Goal: Task Accomplishment & Management: Use online tool/utility

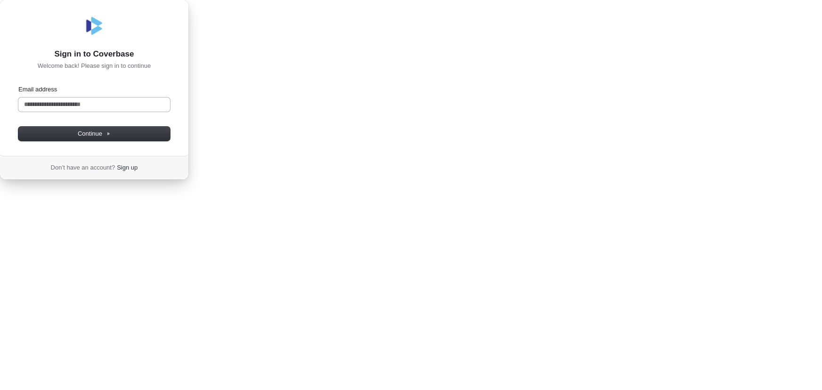
click at [170, 112] on input "Email address" at bounding box center [94, 105] width 152 height 14
click at [18, 85] on button "submit" at bounding box center [22, 86] width 8 height 3
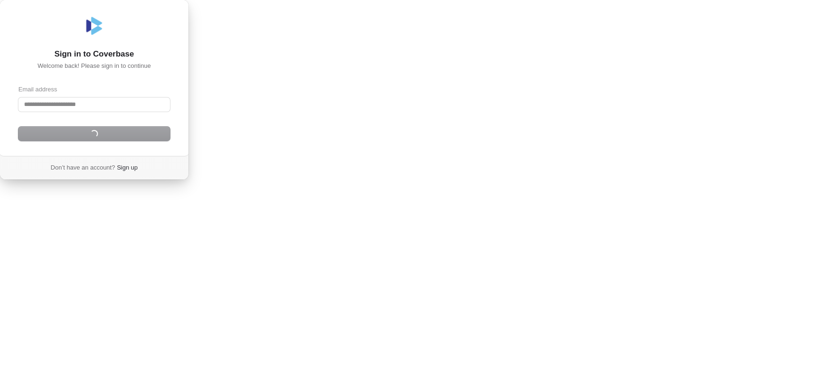
type input "**********"
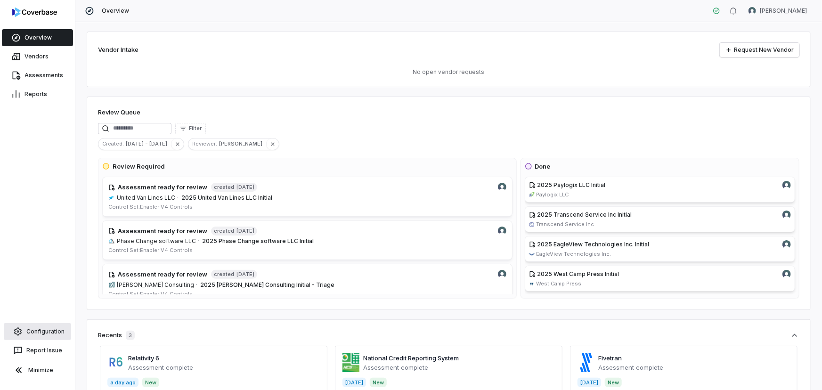
click at [36, 338] on link "Configuration" at bounding box center [37, 331] width 67 height 17
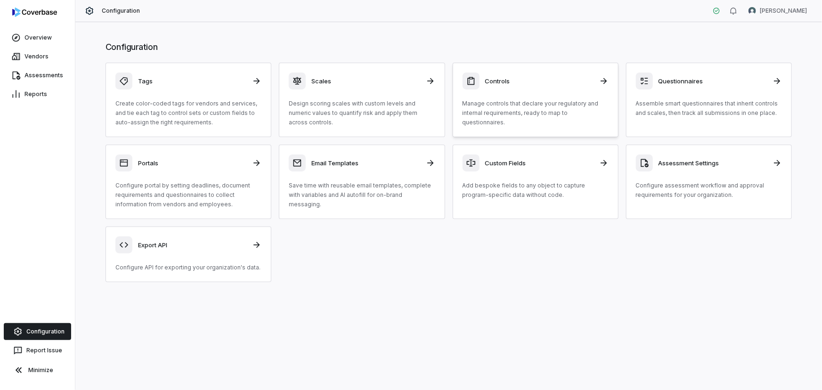
click at [530, 96] on div "Controls Manage controls that declare your regulatory and internal requirements…" at bounding box center [536, 100] width 146 height 55
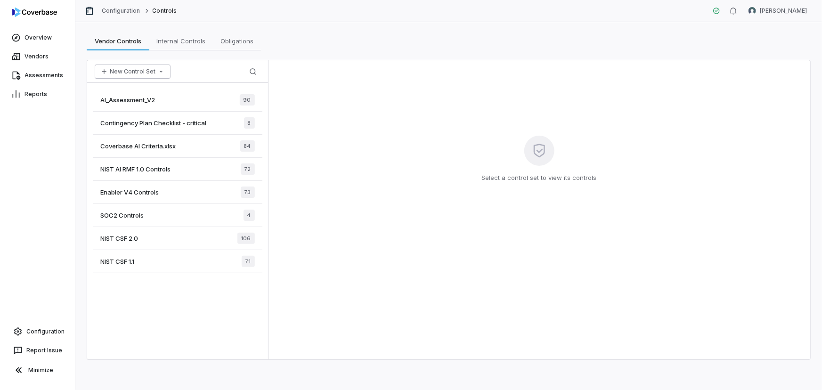
click at [135, 71] on button "New Control Set" at bounding box center [133, 72] width 76 height 14
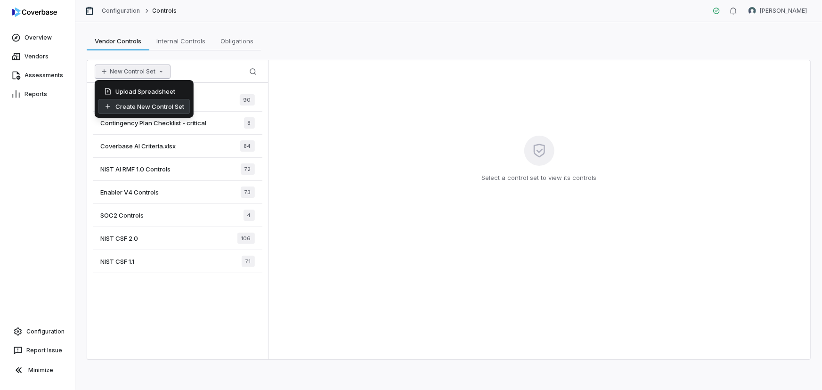
click at [139, 105] on div "Create New Control Set" at bounding box center [143, 106] width 91 height 15
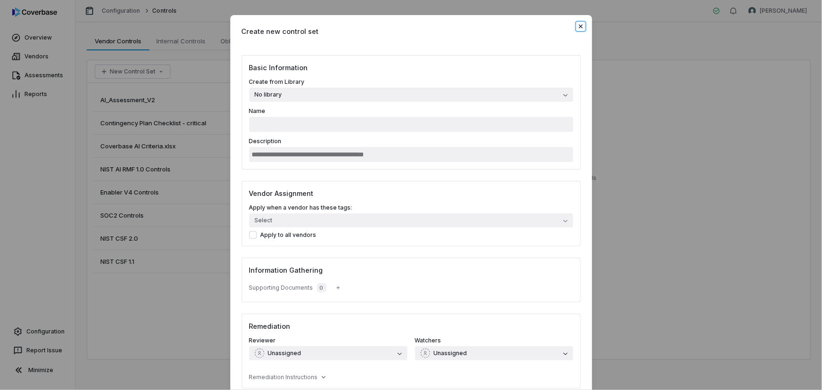
click at [581, 25] on icon "button" at bounding box center [581, 27] width 8 height 8
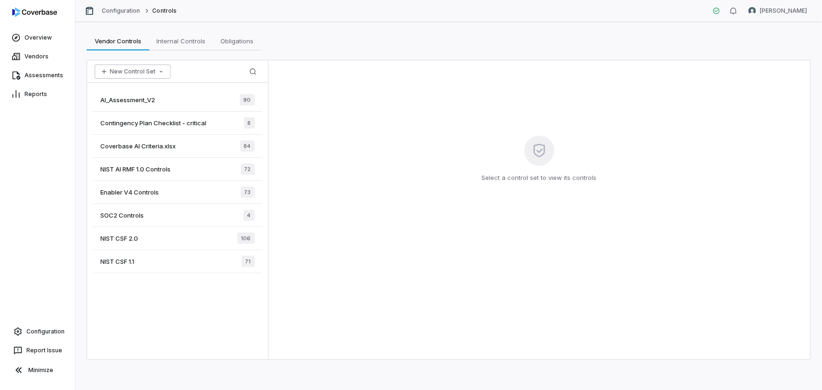
click at [146, 73] on button "New Control Set" at bounding box center [133, 72] width 76 height 14
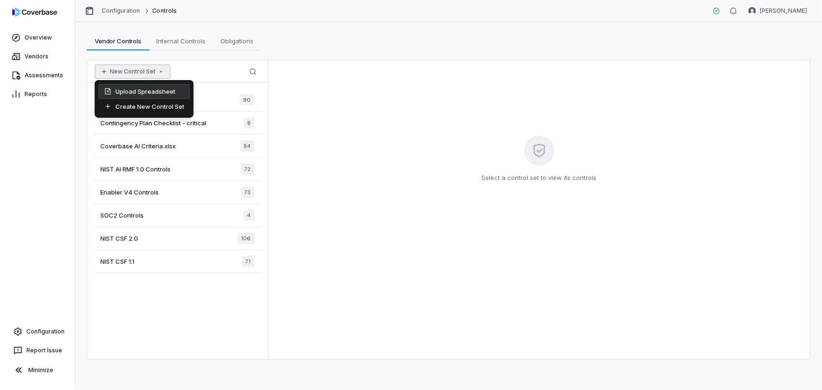
click at [131, 89] on div "Upload Spreadsheet" at bounding box center [143, 91] width 91 height 15
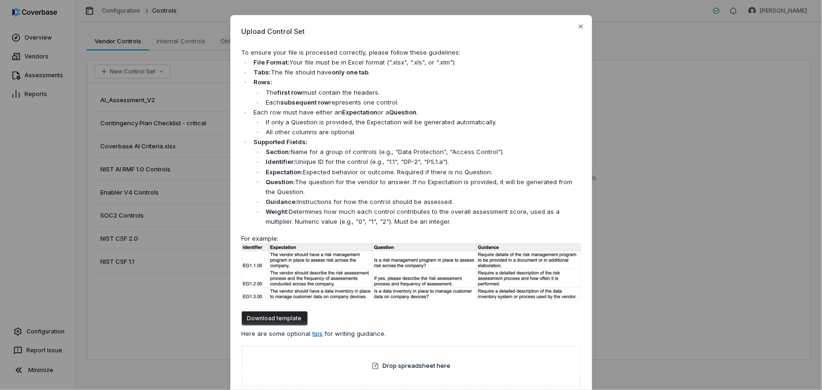
click at [283, 319] on button "Download template" at bounding box center [275, 318] width 66 height 14
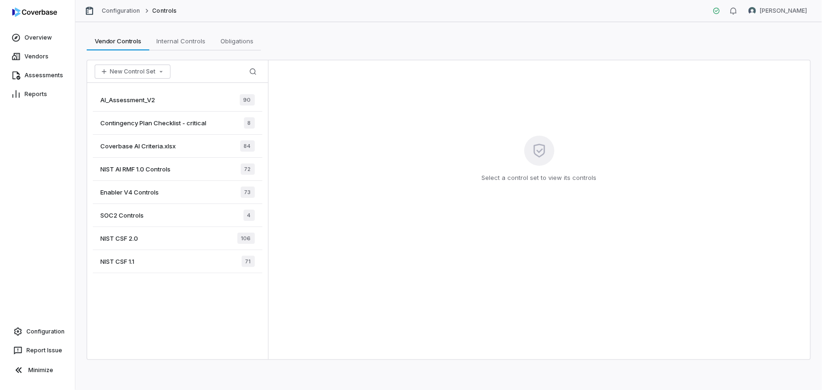
click at [717, 118] on div "Select a control set to view its controls" at bounding box center [539, 209] width 542 height 299
click at [654, 75] on div "Select a control set to view its controls" at bounding box center [539, 209] width 542 height 299
